Goal: Information Seeking & Learning: Learn about a topic

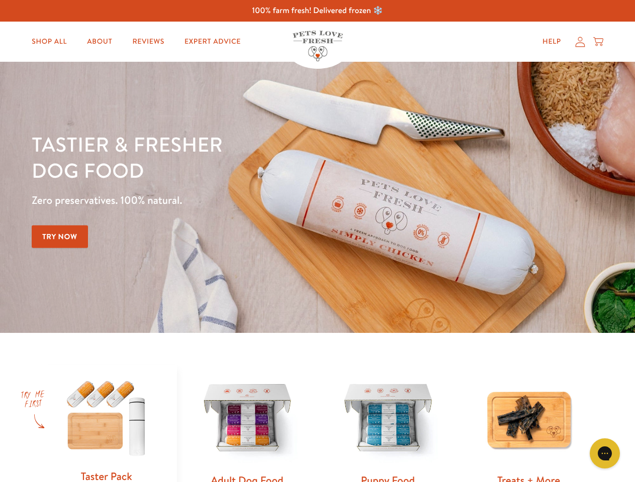
click at [317, 241] on div "Tastier & fresher dog food Zero preservatives. 100% natural. Try Now" at bounding box center [222, 197] width 381 height 133
click at [605, 454] on icon "Gorgias live chat" at bounding box center [605, 454] width 10 height 10
